Goal: Task Accomplishment & Management: Use online tool/utility

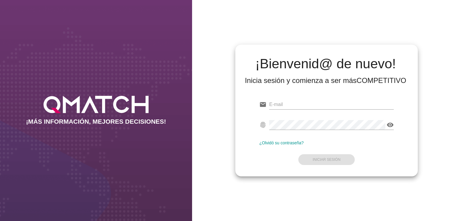
type input "[EMAIL_ADDRESS][PERSON_NAME][DOMAIN_NAME]"
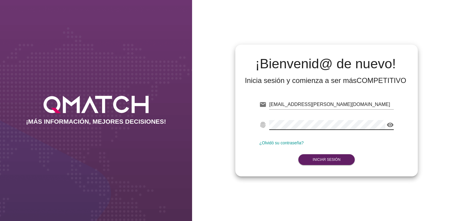
click at [398, 148] on div "email [PERSON_NAME][EMAIL_ADDRESS][PERSON_NAME][DOMAIN_NAME] fingerprint visibi…" at bounding box center [326, 131] width 173 height 82
click at [343, 161] on button "Iniciar Sesión" at bounding box center [326, 159] width 57 height 11
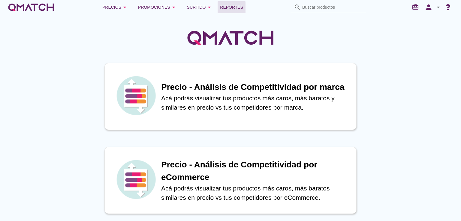
click at [228, 4] on span "Reportes" at bounding box center [231, 7] width 23 height 7
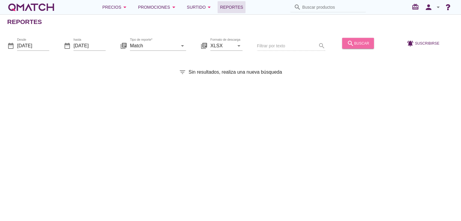
click at [350, 38] on button "search buscar" at bounding box center [358, 43] width 32 height 11
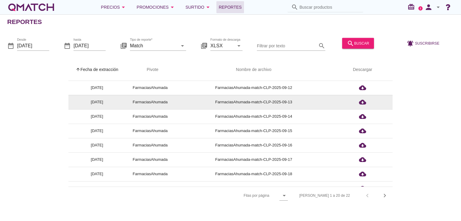
scroll to position [180, 0]
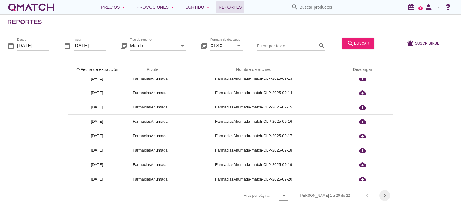
click at [387, 196] on div "chevron_right" at bounding box center [384, 195] width 11 height 7
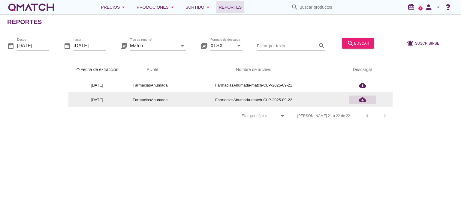
click at [366, 100] on div "cloud_download" at bounding box center [362, 99] width 22 height 7
